Goal: Information Seeking & Learning: Find specific fact

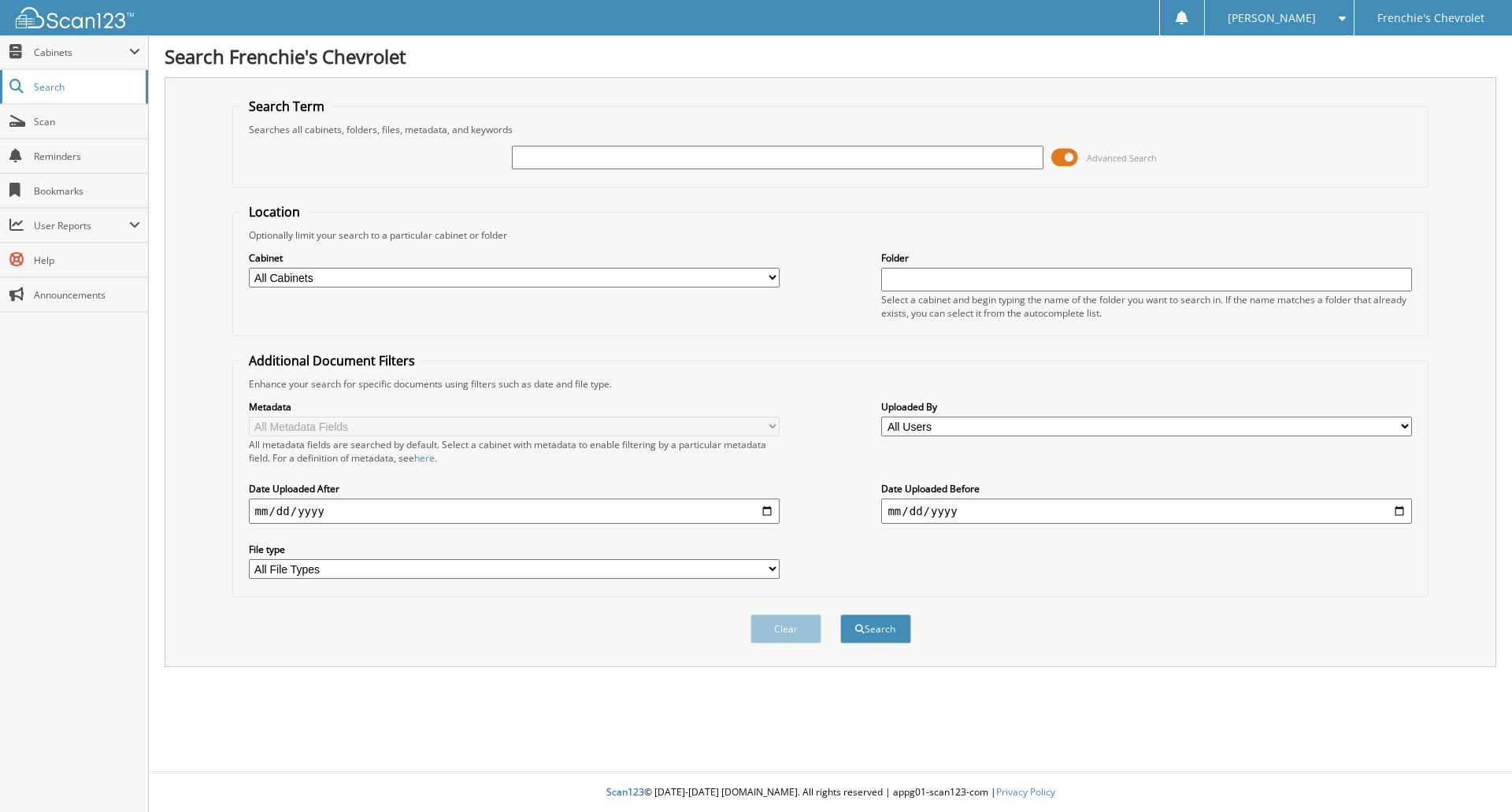
click at [43, 83] on span "Search" at bounding box center [86, 87] width 104 height 13
click at [635, 155] on input "text" at bounding box center [777, 157] width 531 height 24
type input "287628"
click at [840, 614] on button "Search" at bounding box center [875, 628] width 71 height 29
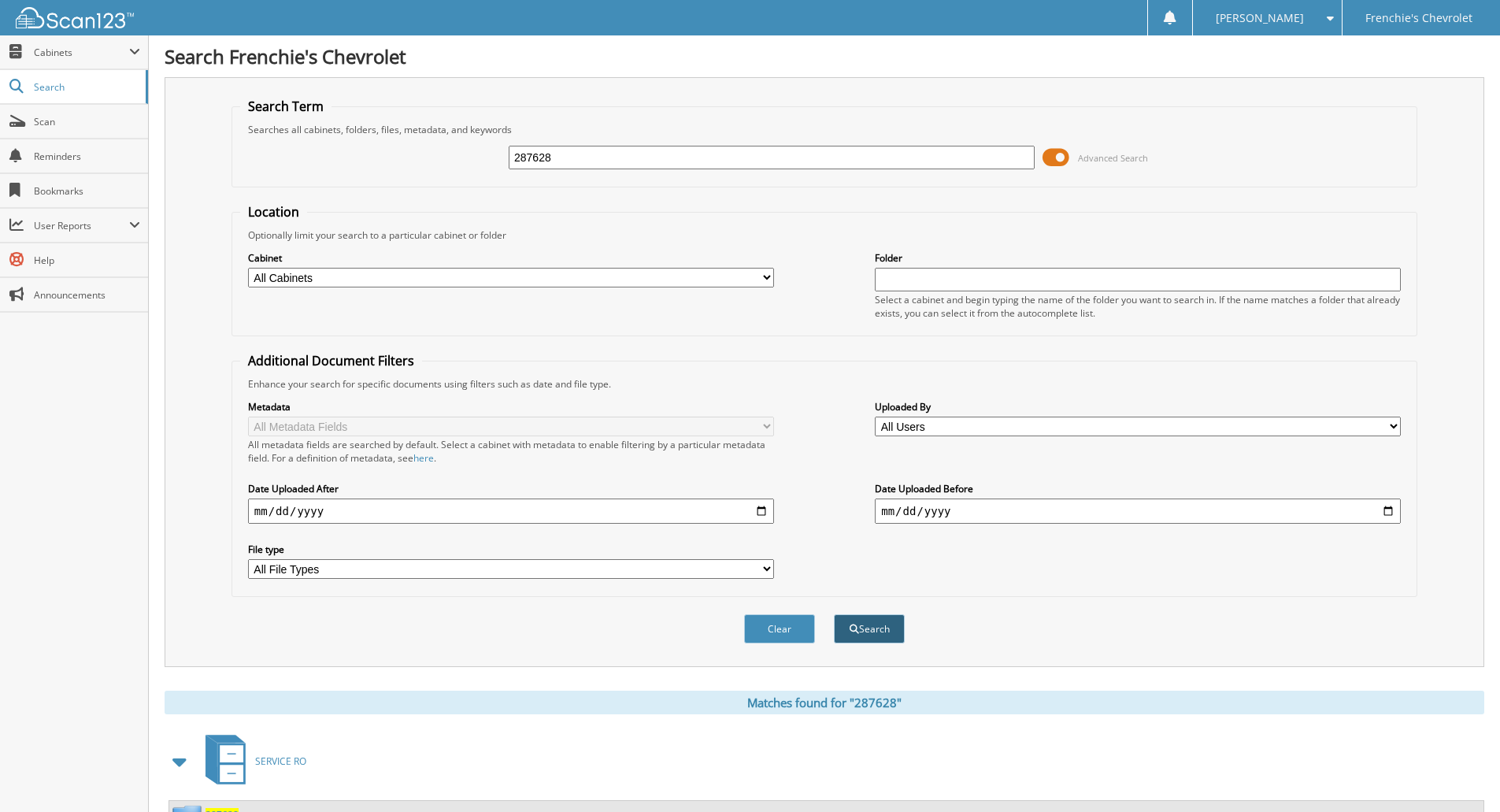
click at [863, 622] on button "Search" at bounding box center [869, 628] width 71 height 29
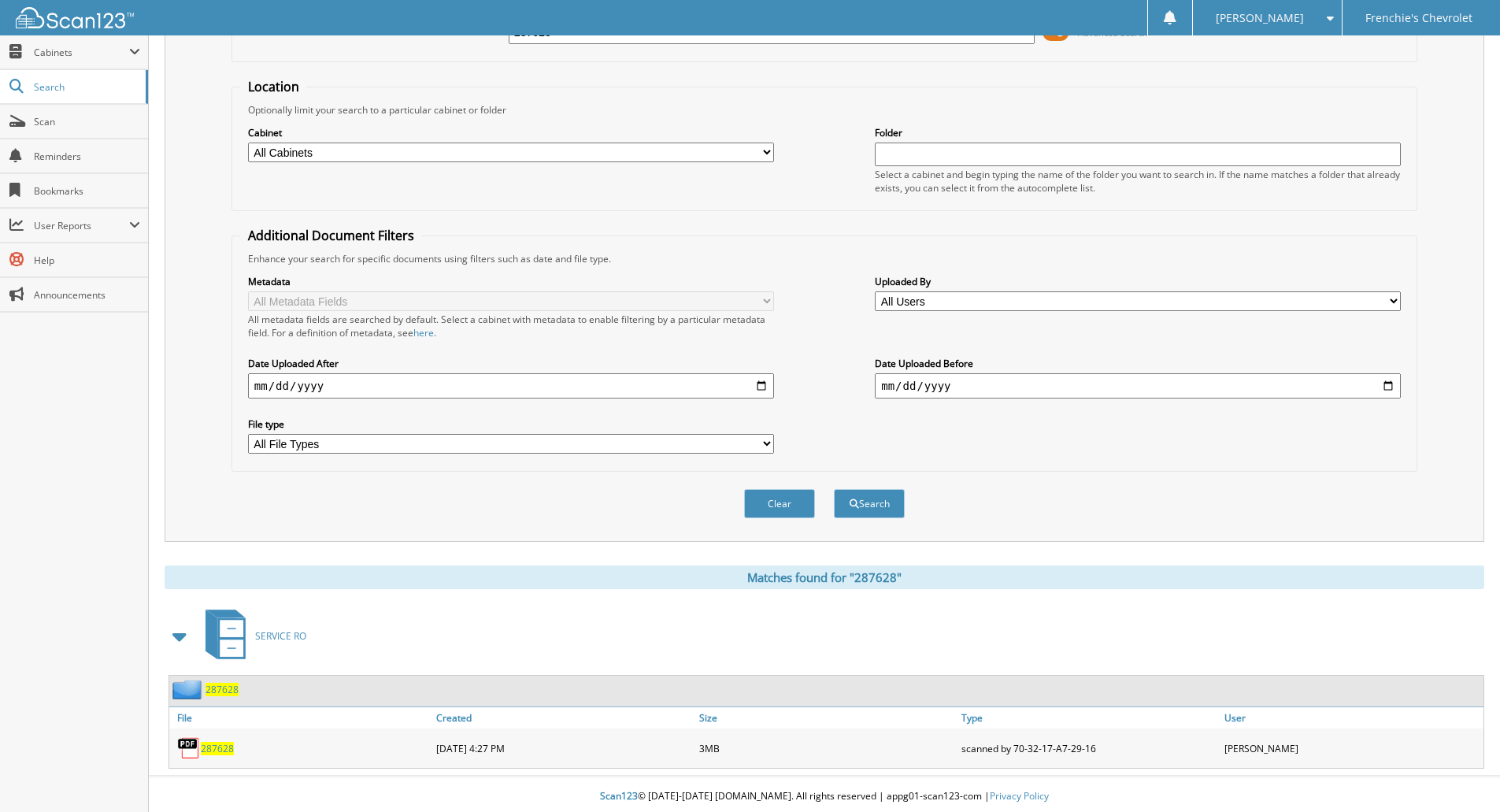
scroll to position [130, 0]
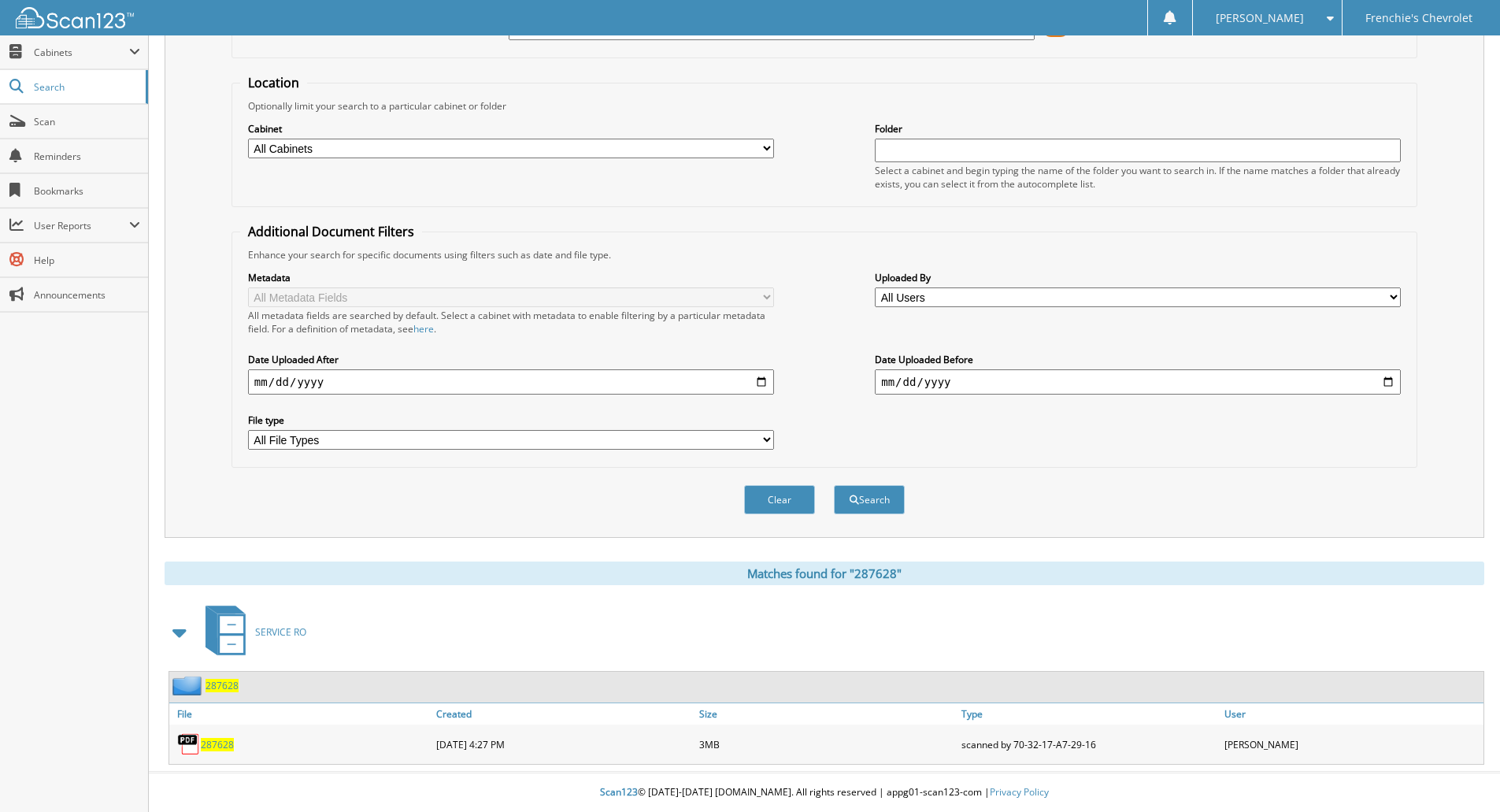
click at [218, 686] on span "287628" at bounding box center [222, 684] width 33 height 13
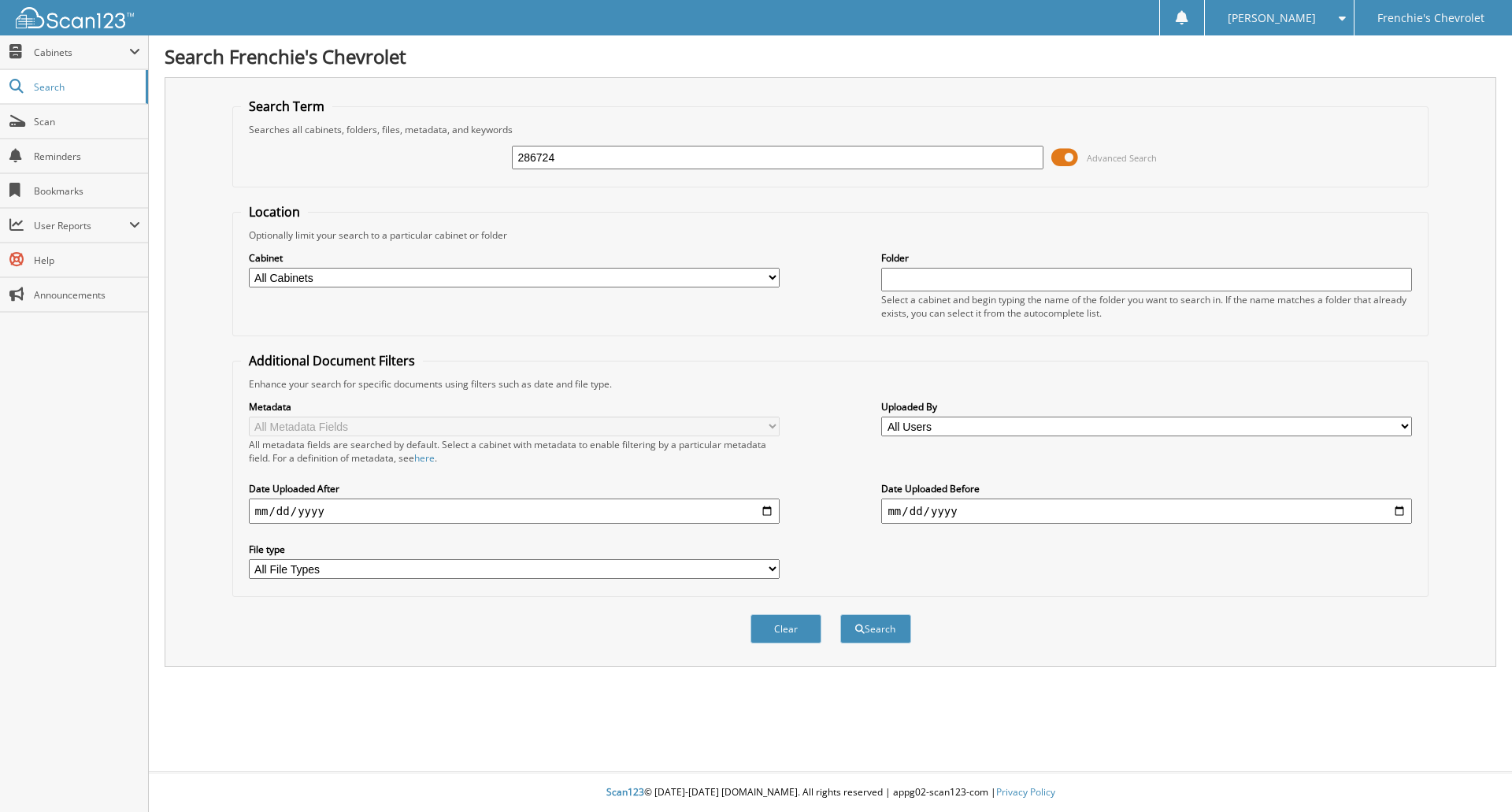
type input "286724"
click at [840, 614] on button "Search" at bounding box center [875, 628] width 71 height 29
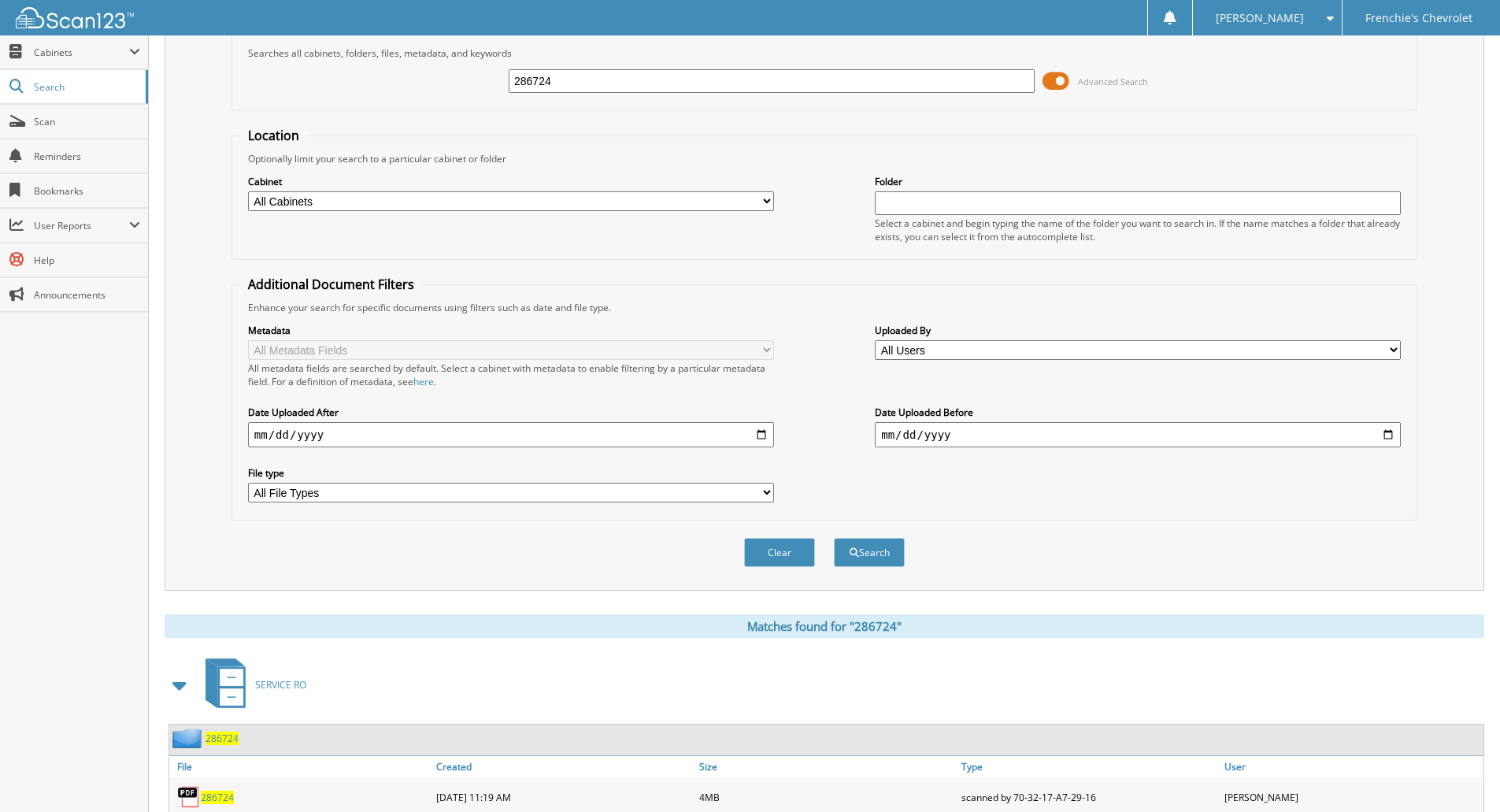
scroll to position [130, 0]
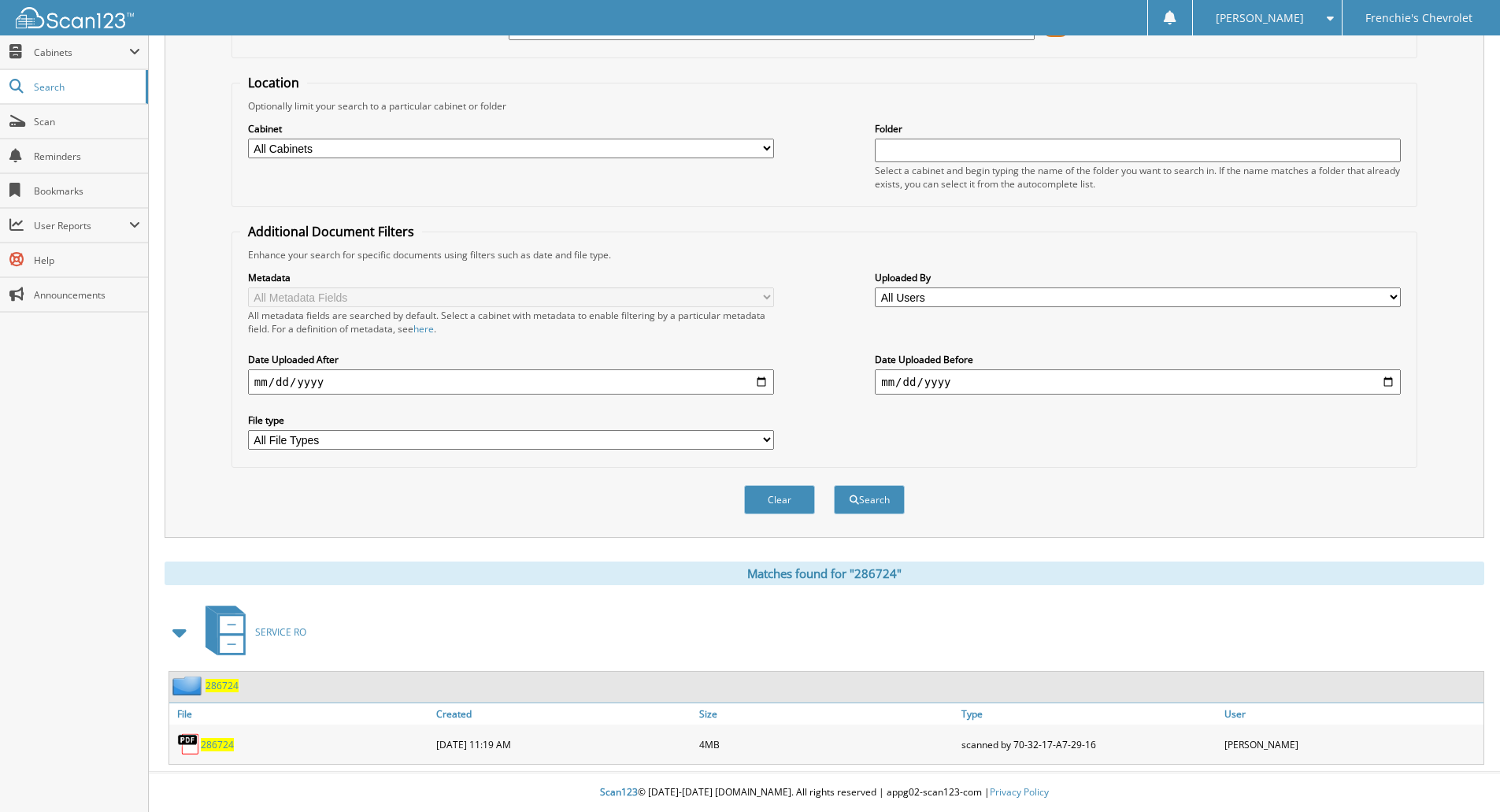
click at [213, 746] on span "286724" at bounding box center [218, 744] width 33 height 13
